Goal: Task Accomplishment & Management: Manage account settings

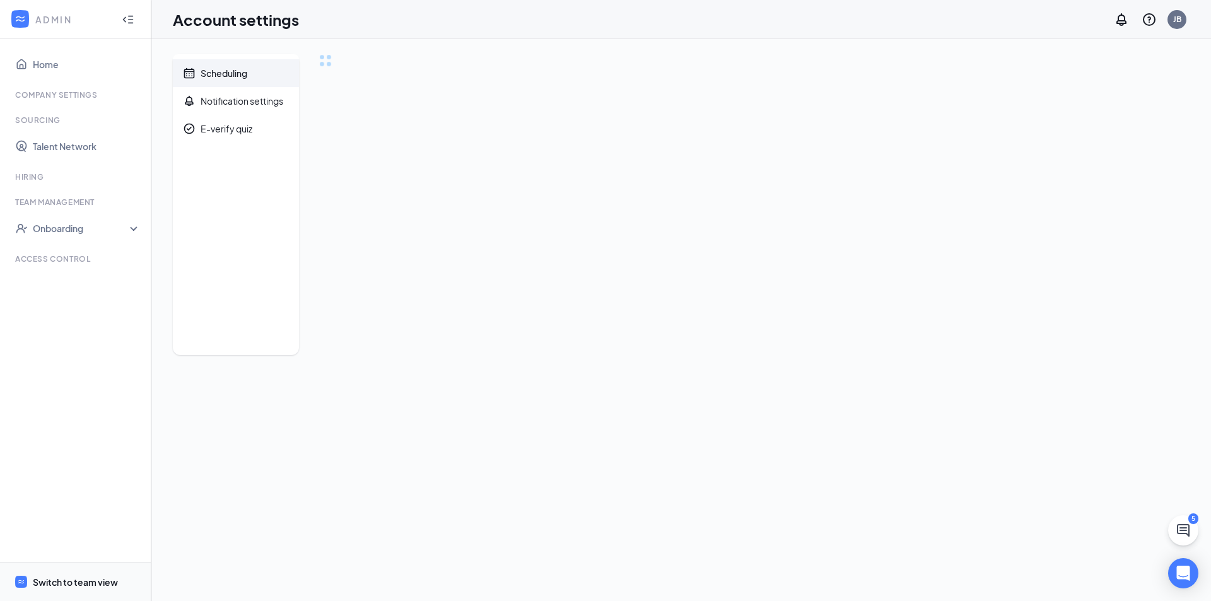
click at [121, 581] on span "Switch to team view" at bounding box center [87, 582] width 108 height 38
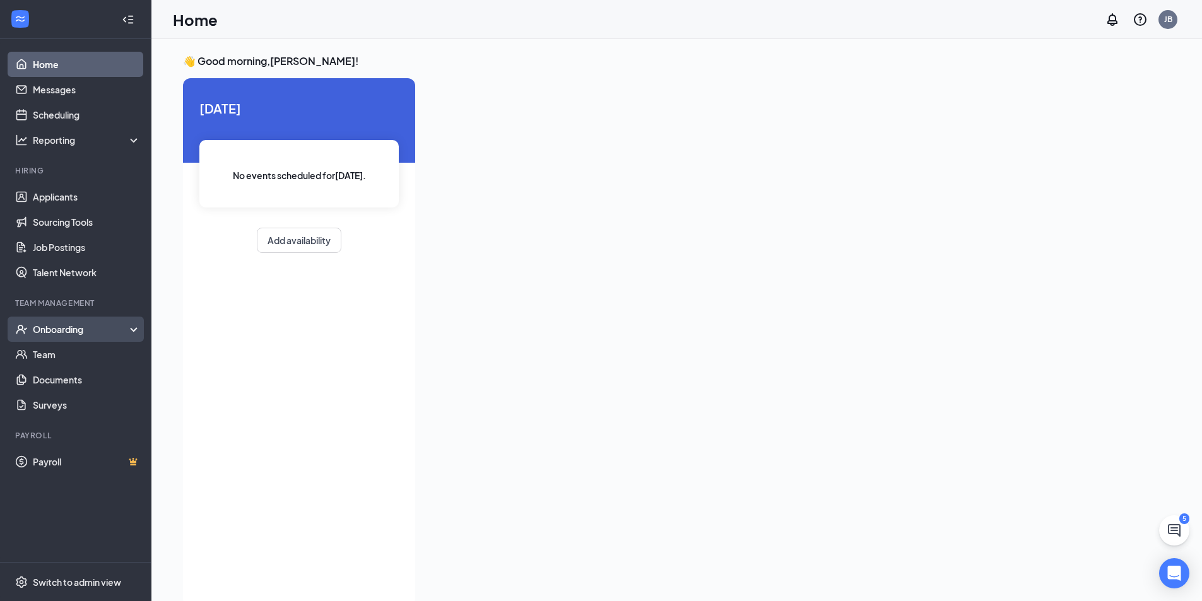
click at [71, 324] on div "Onboarding" at bounding box center [81, 329] width 97 height 13
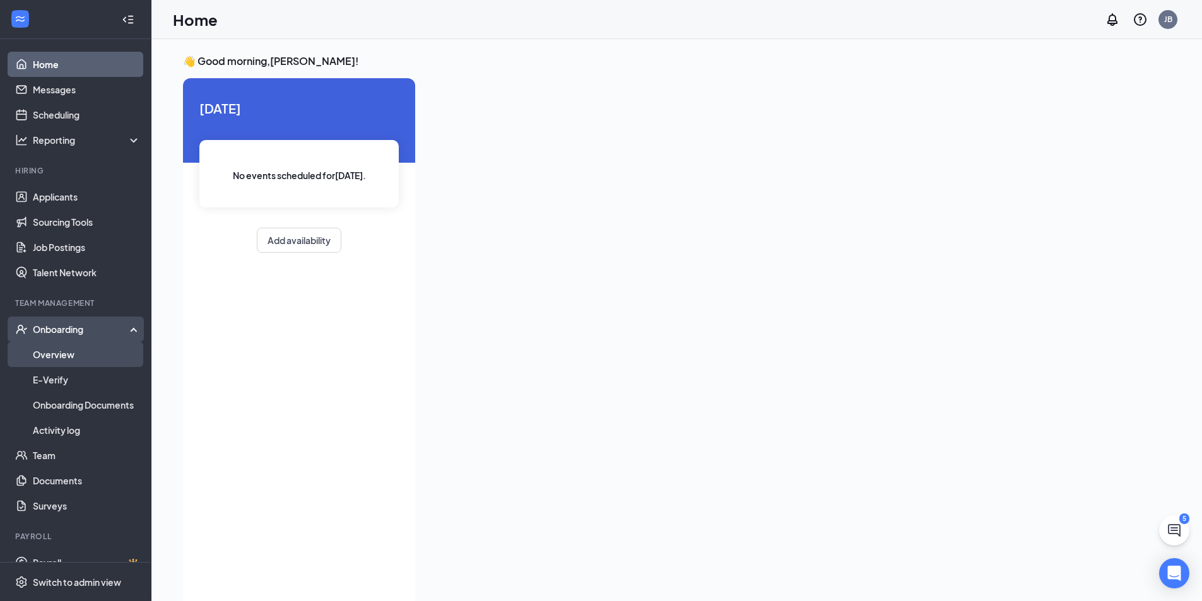
click at [75, 354] on link "Overview" at bounding box center [87, 354] width 108 height 25
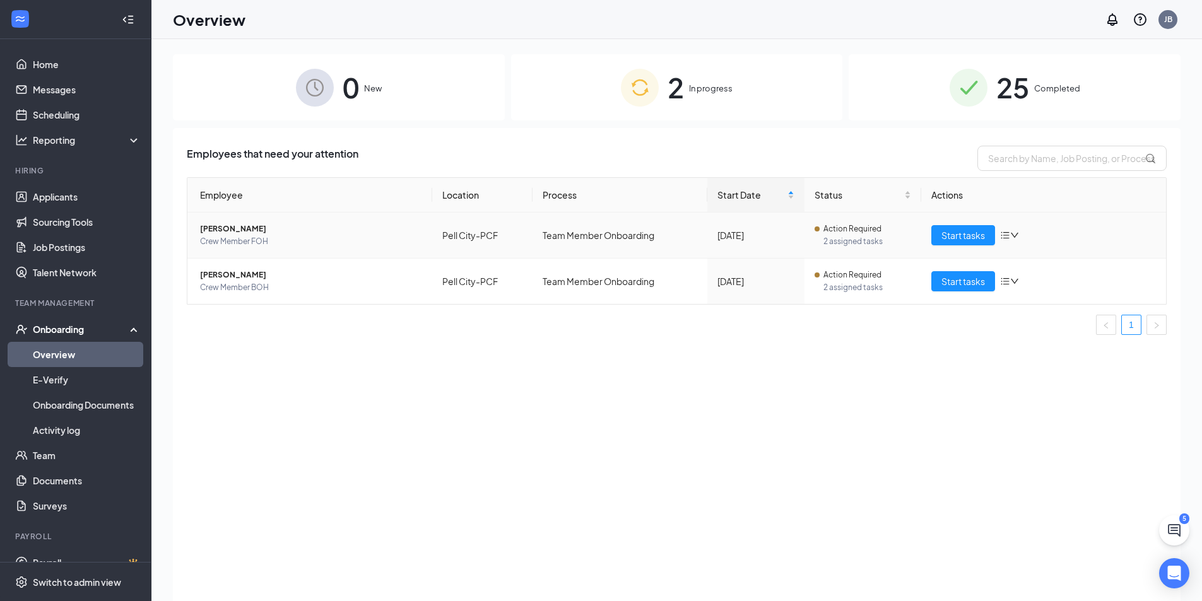
click at [1009, 237] on icon "bars" at bounding box center [1005, 235] width 10 height 10
click at [1046, 308] on li "Remove from onboarding" at bounding box center [1075, 317] width 151 height 28
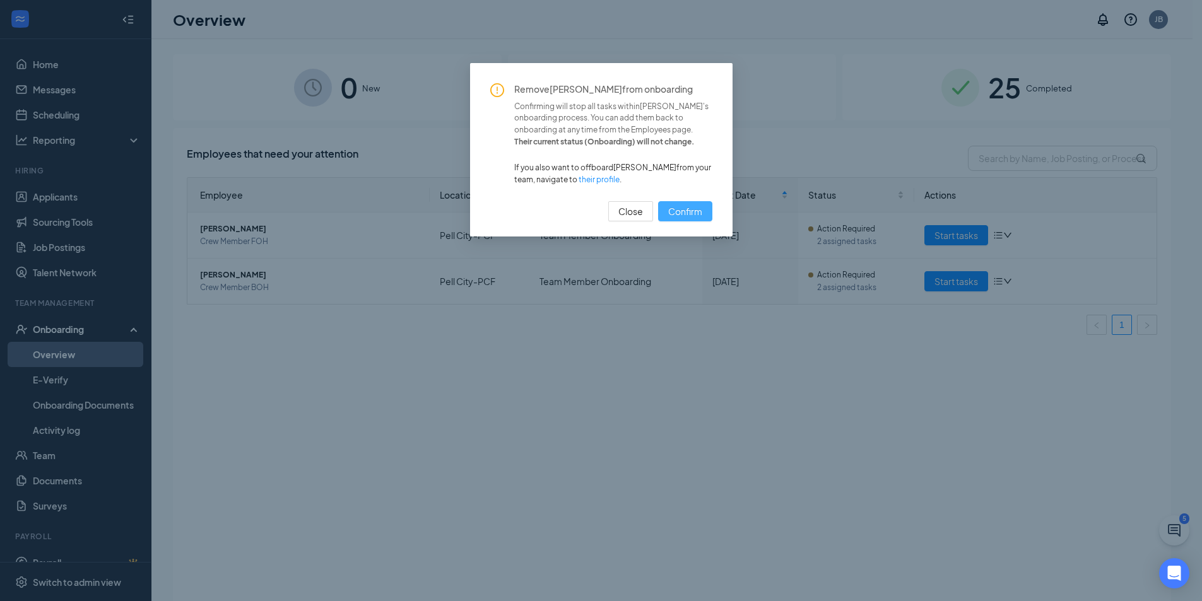
click at [701, 209] on span "Confirm" at bounding box center [685, 211] width 34 height 14
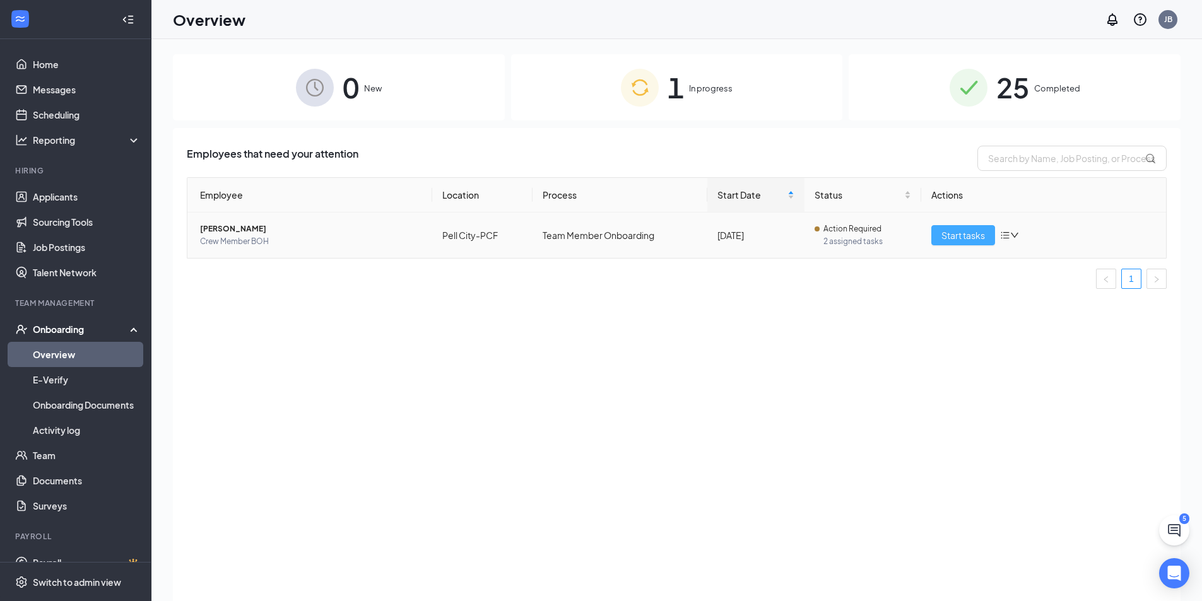
click at [981, 242] on span "Start tasks" at bounding box center [963, 235] width 44 height 14
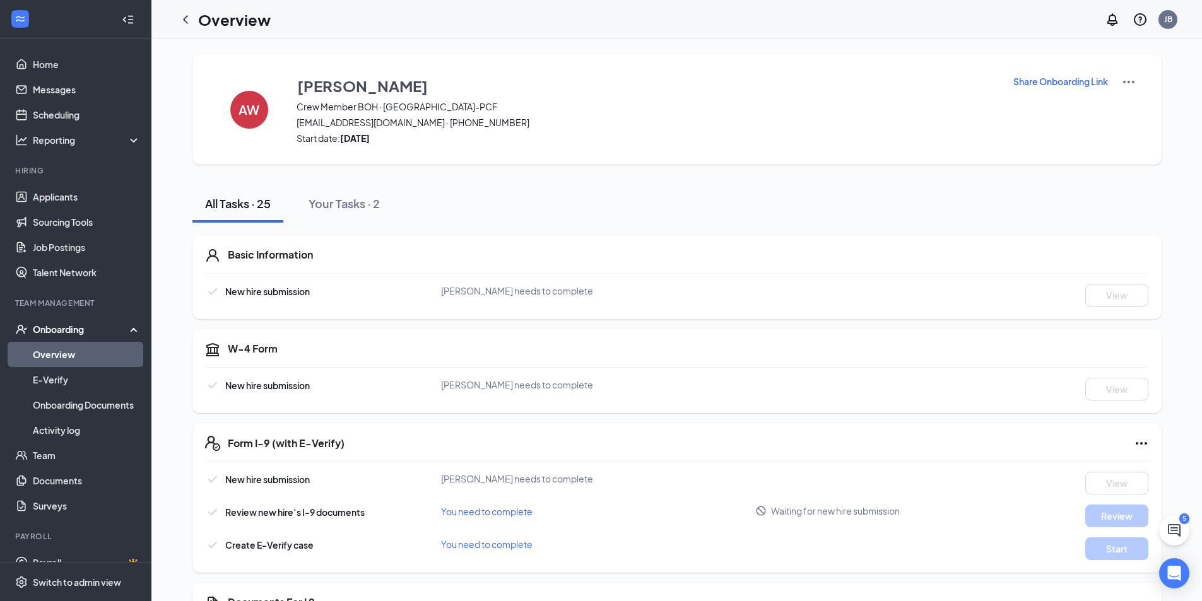
click at [1121, 80] on img at bounding box center [1128, 81] width 15 height 15
click at [916, 215] on div "All Tasks · 25 Your Tasks · 2" at bounding box center [676, 204] width 969 height 38
drag, startPoint x: 500, startPoint y: 298, endPoint x: 505, endPoint y: 285, distance: 14.2
click at [500, 298] on div "New hire submission [PERSON_NAME] needs to complete View" at bounding box center [677, 295] width 944 height 23
click at [352, 188] on button "Your Tasks · 2" at bounding box center [344, 204] width 97 height 38
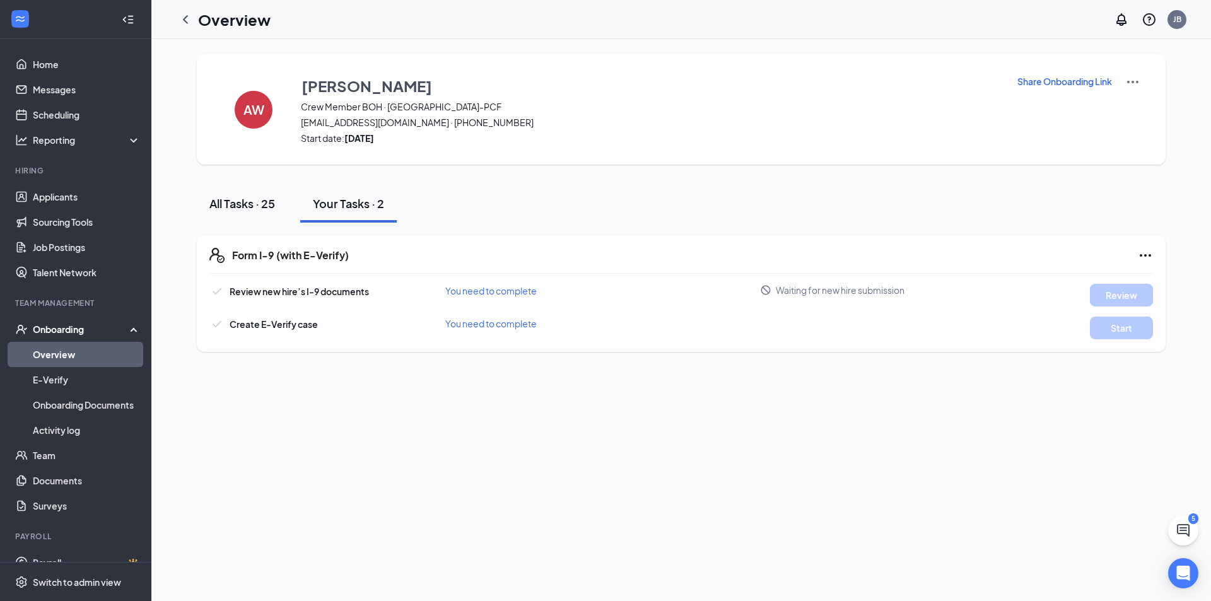
click at [261, 200] on div "All Tasks · 25" at bounding box center [242, 204] width 66 height 16
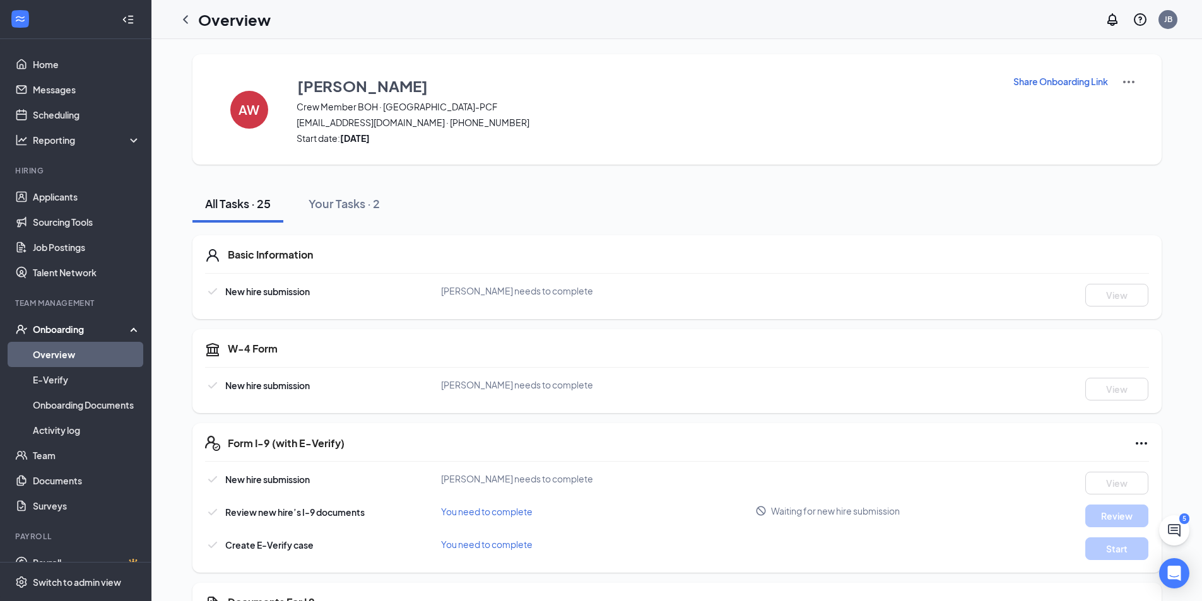
click at [1060, 81] on p "Share Onboarding Link" at bounding box center [1060, 81] width 95 height 13
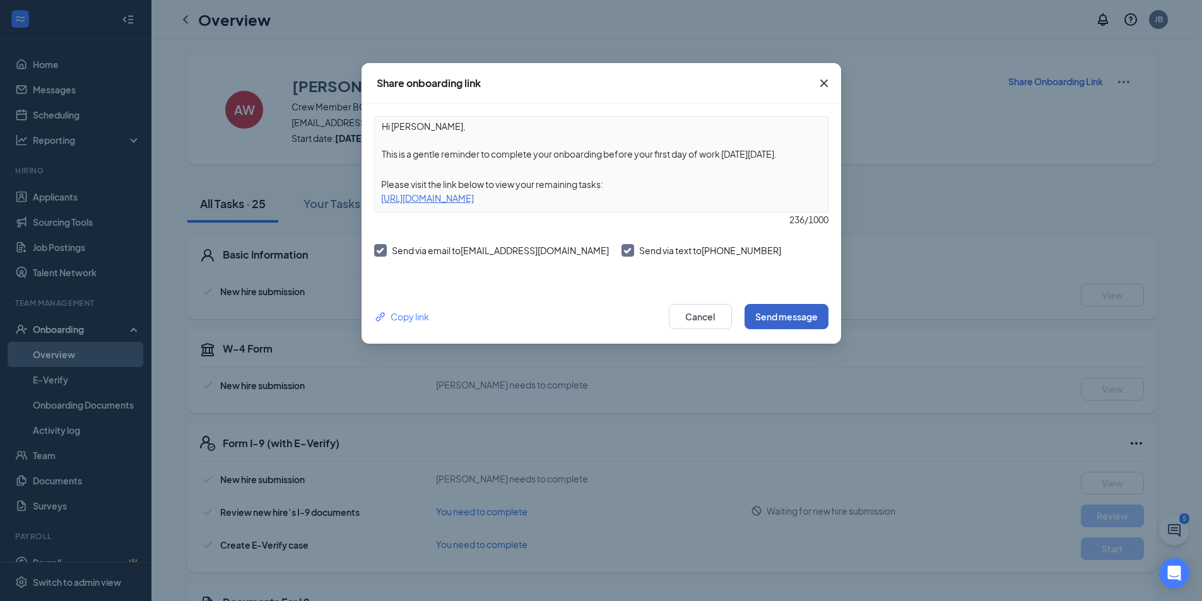
click at [812, 324] on button "Send message" at bounding box center [786, 316] width 84 height 25
